Goal: Task Accomplishment & Management: Complete application form

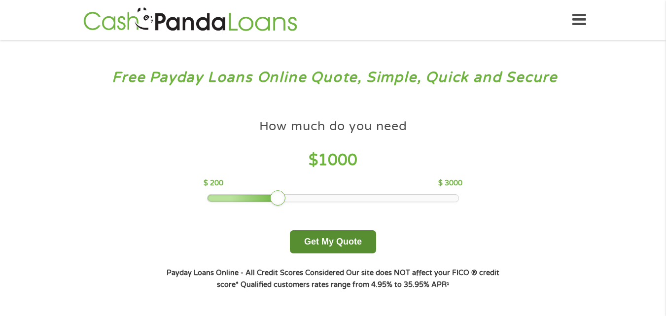
click at [318, 242] on button "Get My Quote" at bounding box center [333, 241] width 86 height 23
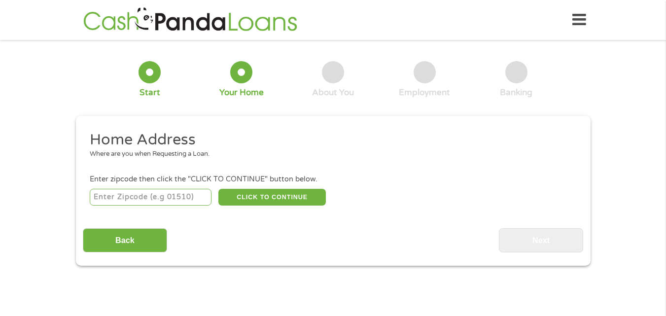
click at [183, 200] on input "number" at bounding box center [151, 197] width 122 height 17
type input "43055"
click at [268, 200] on button "CLICK TO CONTINUE" at bounding box center [273, 197] width 108 height 17
type input "43055"
type input "Newark"
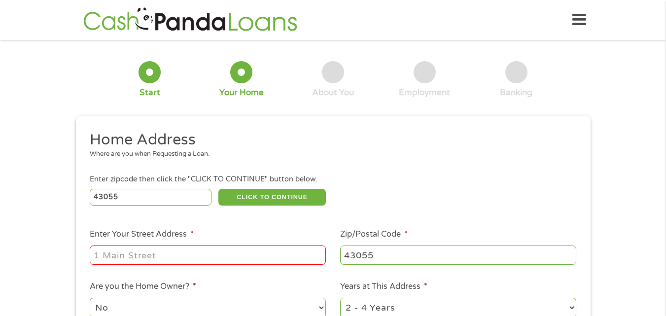
click at [251, 252] on input "Enter Your Street Address *" at bounding box center [208, 255] width 236 height 19
type input "750 Sherman Avenue"
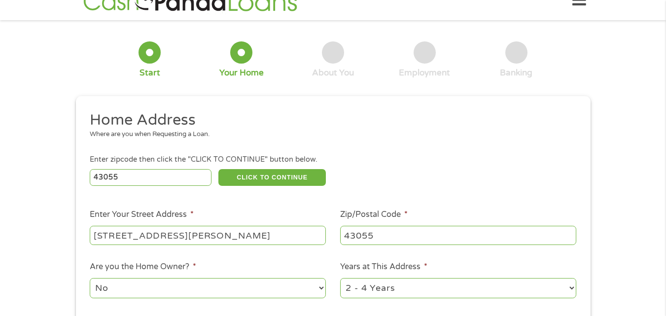
scroll to position [73, 0]
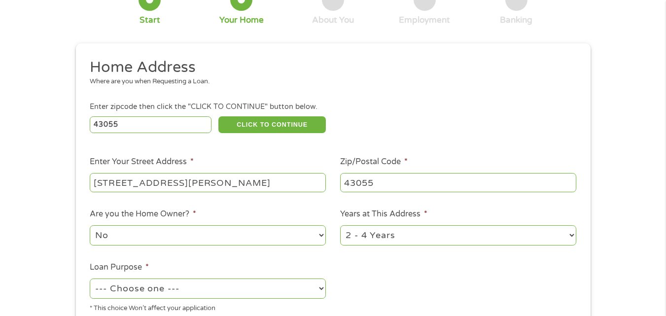
click at [569, 235] on select "1 Year or less 1 - 2 Years 2 - 4 Years Over 4 Years" at bounding box center [458, 235] width 236 height 20
click at [435, 310] on ul "Home Address Where are you when Requesting a Loan. Enter zipcode then click the…" at bounding box center [333, 189] width 501 height 263
click at [322, 288] on select "--- Choose one --- Pay Bills Debt Consolidation Home Improvement Major Purchase…" at bounding box center [208, 289] width 236 height 20
select select "paybills"
click at [90, 279] on select "--- Choose one --- Pay Bills Debt Consolidation Home Improvement Major Purchase…" at bounding box center [208, 289] width 236 height 20
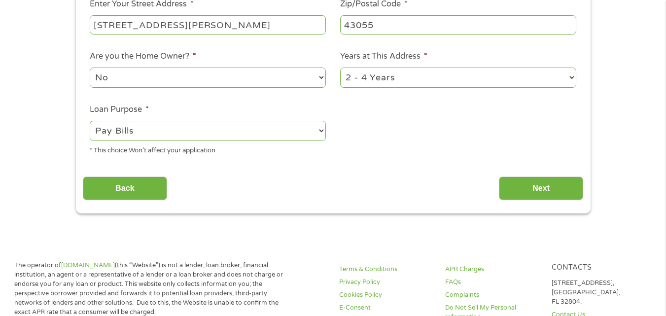
scroll to position [243, 0]
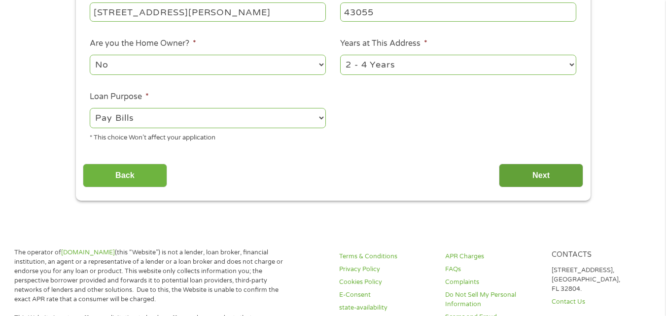
click at [511, 173] on input "Next" at bounding box center [541, 176] width 84 height 24
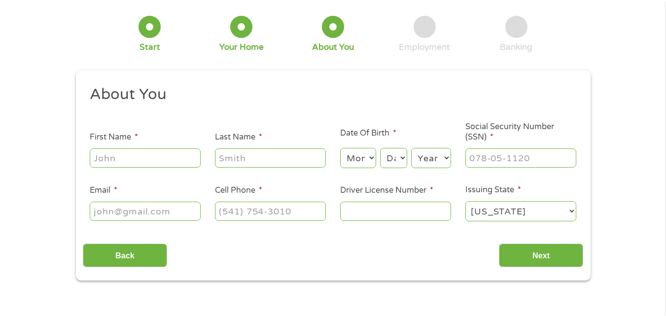
scroll to position [0, 0]
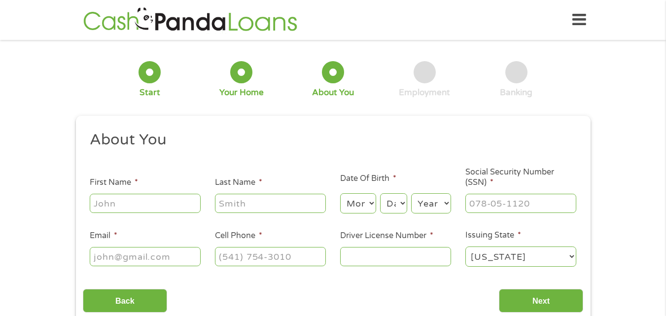
click at [181, 200] on input "First Name *" at bounding box center [145, 203] width 111 height 19
type input "Kelly"
type input "Wolff"
type input "kwolff436@gmail.com"
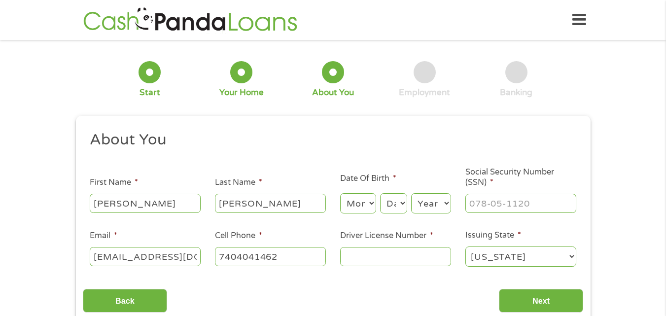
type input "(740) 404-1462"
click at [370, 204] on select "Month 1 2 3 4 5 6 7 8 9 10 11 12" at bounding box center [358, 203] width 36 height 20
select select "6"
click at [340, 193] on select "Month 1 2 3 4 5 6 7 8 9 10 11 12" at bounding box center [358, 203] width 36 height 20
click at [402, 200] on select "Day 1 2 3 4 5 6 7 8 9 10 11 12 13 14 15 16 17 18 19 20 21 22 23 24 25 26 27 28 …" at bounding box center [393, 203] width 27 height 20
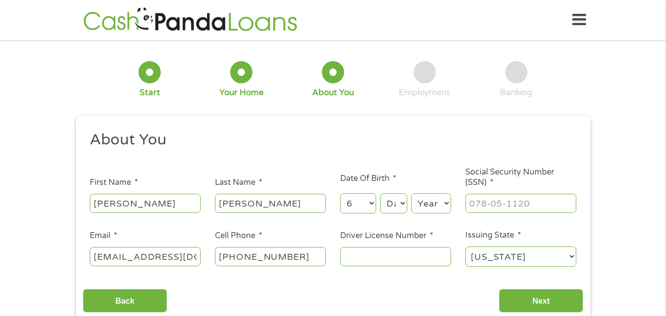
select select "12"
click at [380, 193] on select "Day 1 2 3 4 5 6 7 8 9 10 11 12 13 14 15 16 17 18 19 20 21 22 23 24 25 26 27 28 …" at bounding box center [393, 203] width 27 height 20
click at [446, 199] on select "Year 2007 2006 2005 2004 2003 2002 2001 2000 1999 1998 1997 1996 1995 1994 1993…" at bounding box center [431, 203] width 40 height 20
select select "1976"
click at [411, 193] on select "Year 2007 2006 2005 2004 2003 2002 2001 2000 1999 1998 1997 1996 1995 1994 1993…" at bounding box center [431, 203] width 40 height 20
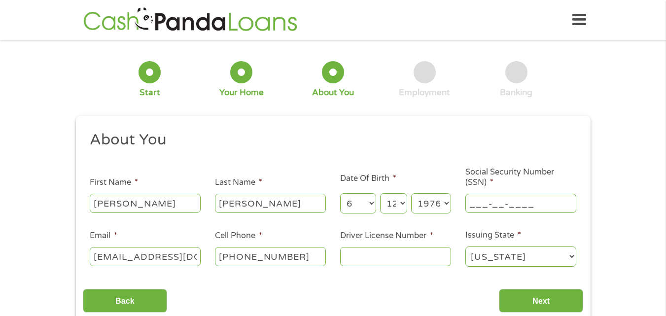
click at [491, 201] on input "___-__-____" at bounding box center [521, 203] width 111 height 19
type input "271-72-9165"
click at [380, 264] on input "Driver License Number *" at bounding box center [395, 256] width 111 height 19
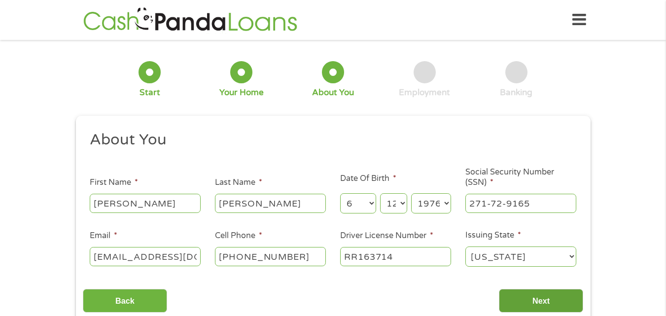
type input "RR163714"
click at [528, 305] on input "Next" at bounding box center [541, 301] width 84 height 24
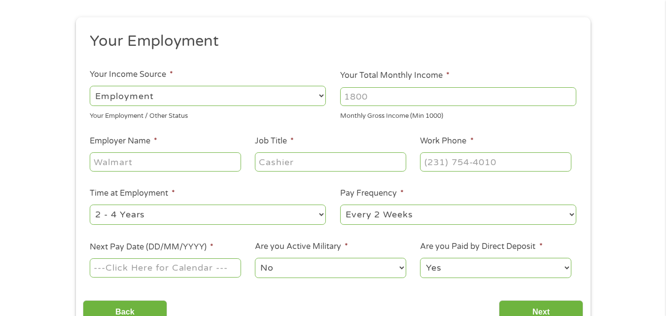
scroll to position [118, 0]
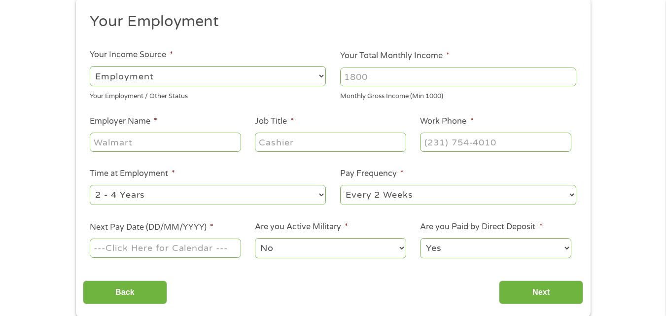
click at [322, 195] on select "--- Choose one --- 1 Year or less 1 - 2 Years 2 - 4 Years Over 4 Years" at bounding box center [208, 195] width 236 height 20
select select "60months"
click at [90, 185] on select "--- Choose one --- 1 Year or less 1 - 2 Years 2 - 4 Years Over 4 Years" at bounding box center [208, 195] width 236 height 20
click at [574, 196] on select "--- Choose one --- Every 2 Weeks Every Week Monthly Semi-Monthly" at bounding box center [458, 195] width 236 height 20
select select "semimonthly"
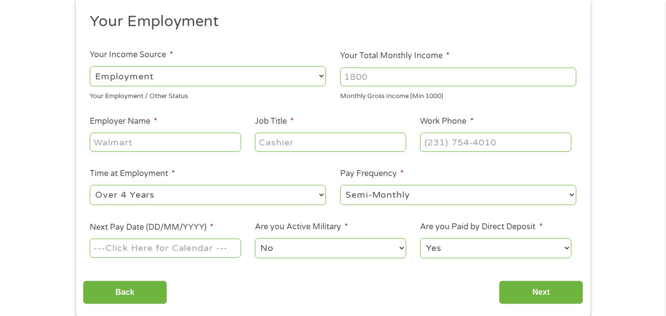
click at [340, 185] on select "--- Choose one --- Every 2 Weeks Every Week Monthly Semi-Monthly" at bounding box center [458, 195] width 236 height 20
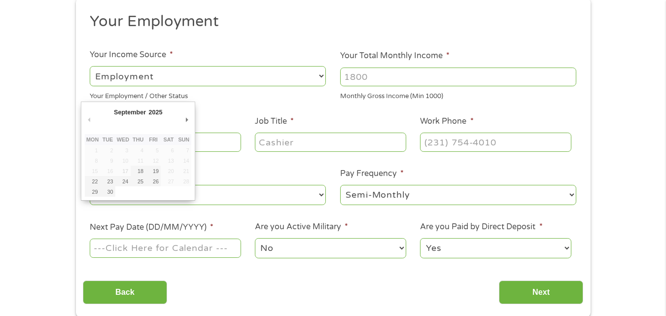
click at [221, 255] on input "Next Pay Date (DD/MM/YYYY) *" at bounding box center [165, 248] width 151 height 19
type input "30/09/2025"
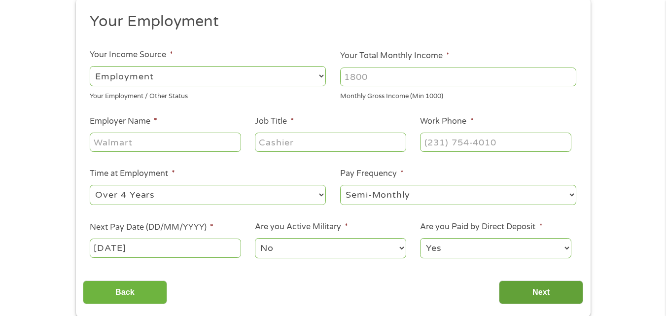
click at [531, 293] on input "Next" at bounding box center [541, 293] width 84 height 24
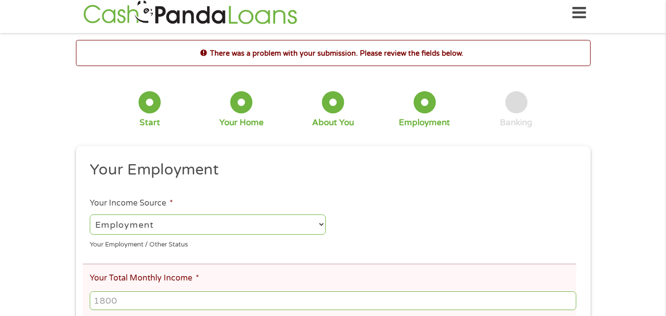
scroll to position [0, 0]
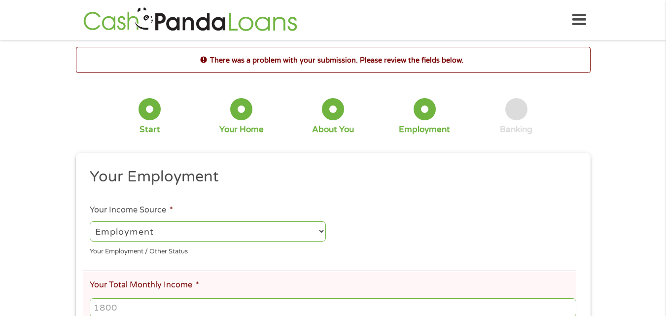
click at [300, 306] on input "Your Total Monthly Income *" at bounding box center [333, 307] width 486 height 19
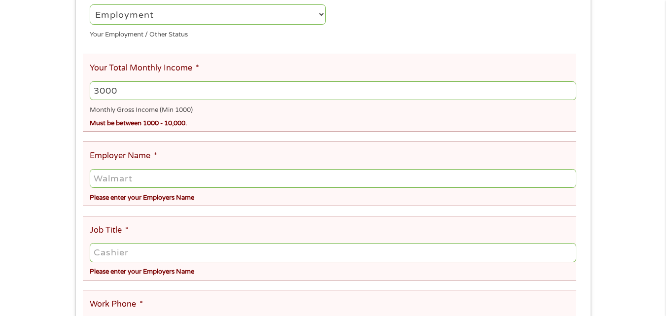
scroll to position [237, 0]
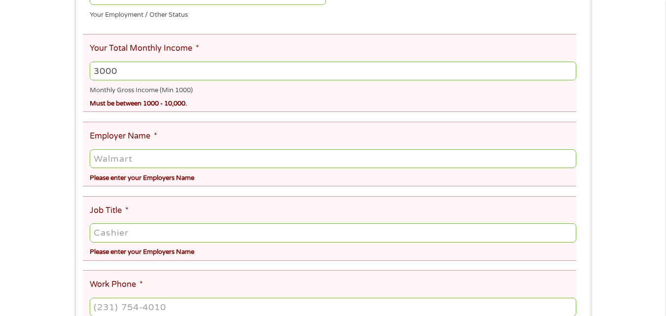
type input "3000"
click at [182, 164] on input "Employer Name *" at bounding box center [333, 158] width 486 height 19
type input "LCRES"
click at [158, 233] on input "Job Title *" at bounding box center [333, 232] width 486 height 19
type input "Paprofessianl"
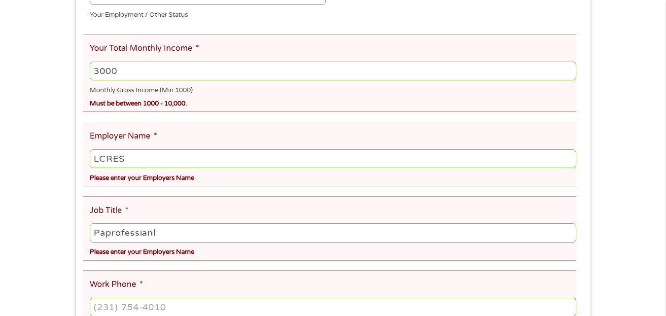
click at [154, 282] on li "Work Phone * Phone format: (###) ###-#### Please enter a valid US phone number." at bounding box center [330, 309] width 494 height 79
click at [156, 307] on input "(___) ___-____" at bounding box center [333, 307] width 486 height 19
type input "(740) 404-1462"
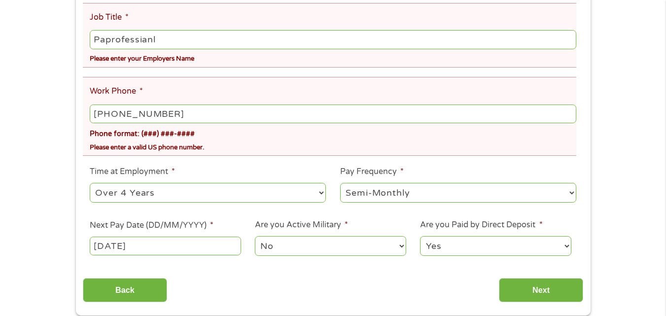
scroll to position [434, 0]
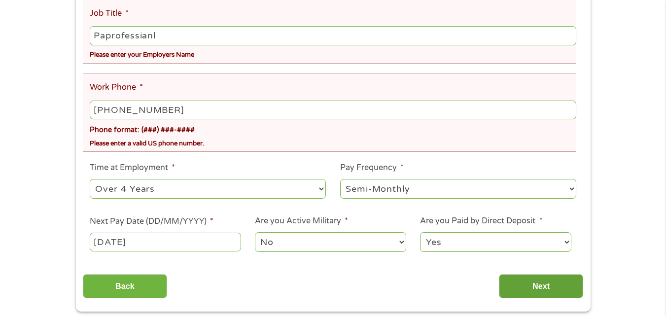
click at [560, 283] on input "Next" at bounding box center [541, 286] width 84 height 24
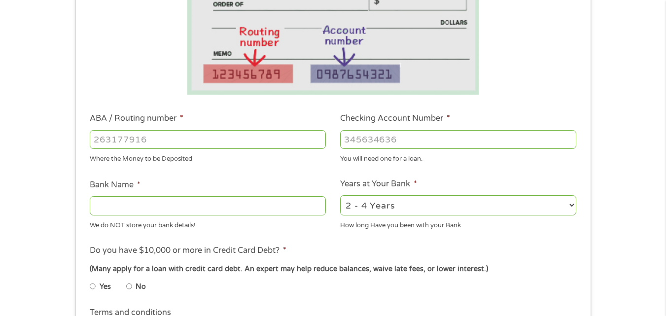
scroll to position [211, 0]
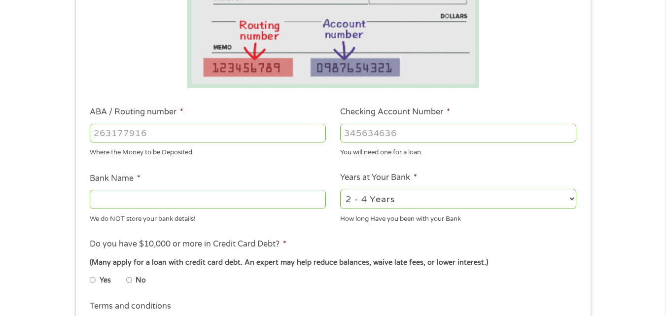
click at [259, 127] on input "ABA / Routing number *" at bounding box center [208, 133] width 236 height 19
type input "044115090"
type input "HUNTINGTON NATIONAL BANK"
type input "044115090"
click at [430, 131] on input "Checking Account Number *" at bounding box center [458, 133] width 236 height 19
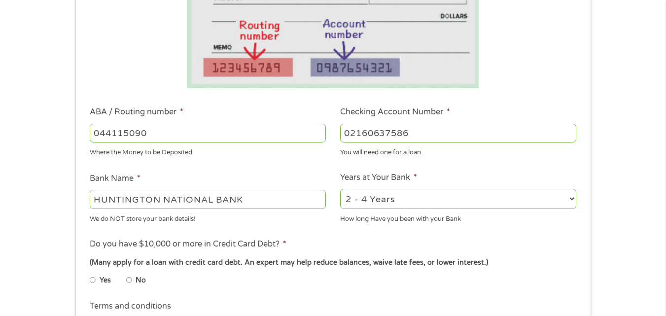
type input "02160637586"
click at [128, 283] on input "No" at bounding box center [129, 280] width 6 height 16
radio input "true"
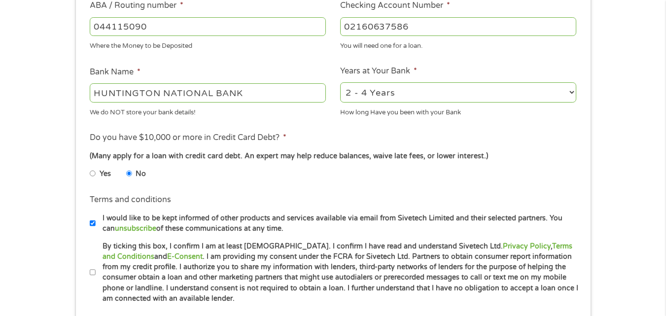
scroll to position [329, 0]
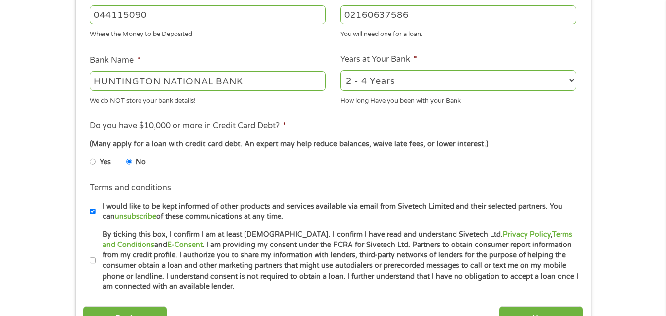
click at [95, 259] on input "By ticking this box, I confirm I am at least 18 years old. I confirm I have rea…" at bounding box center [93, 261] width 6 height 16
checkbox input "true"
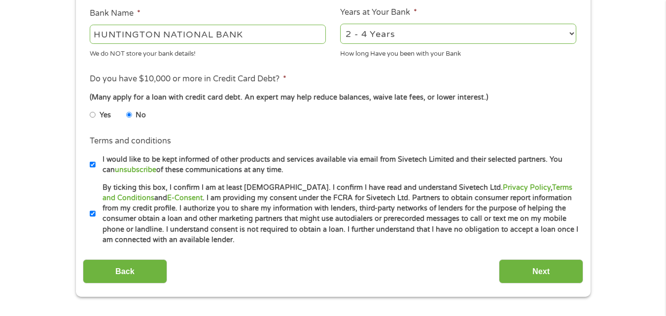
scroll to position [388, 0]
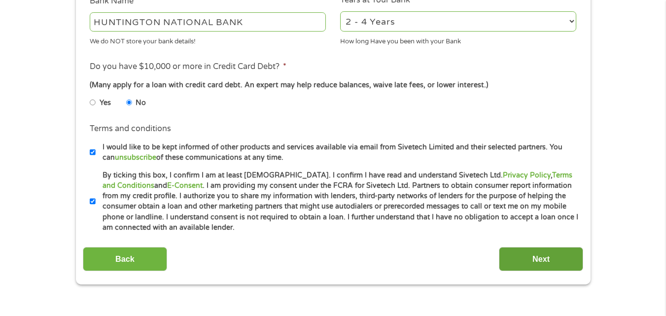
click at [543, 256] on input "Next" at bounding box center [541, 259] width 84 height 24
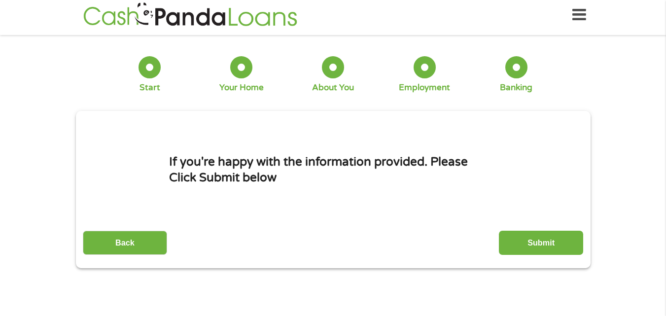
scroll to position [0, 0]
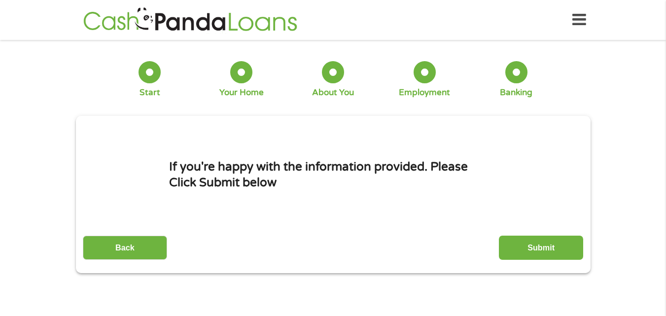
click at [543, 256] on input "Submit" at bounding box center [541, 248] width 84 height 24
